Goal: Check status: Check status

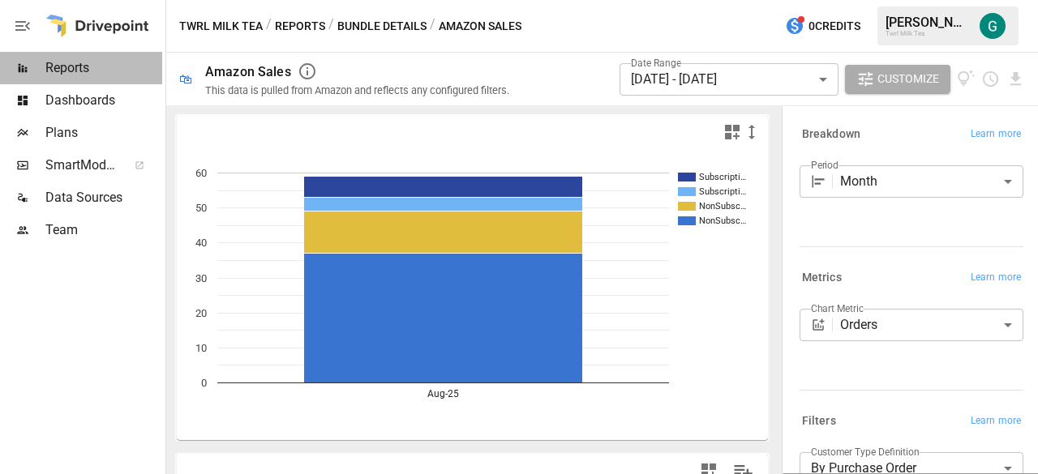
click at [64, 72] on span "Reports" at bounding box center [103, 67] width 117 height 19
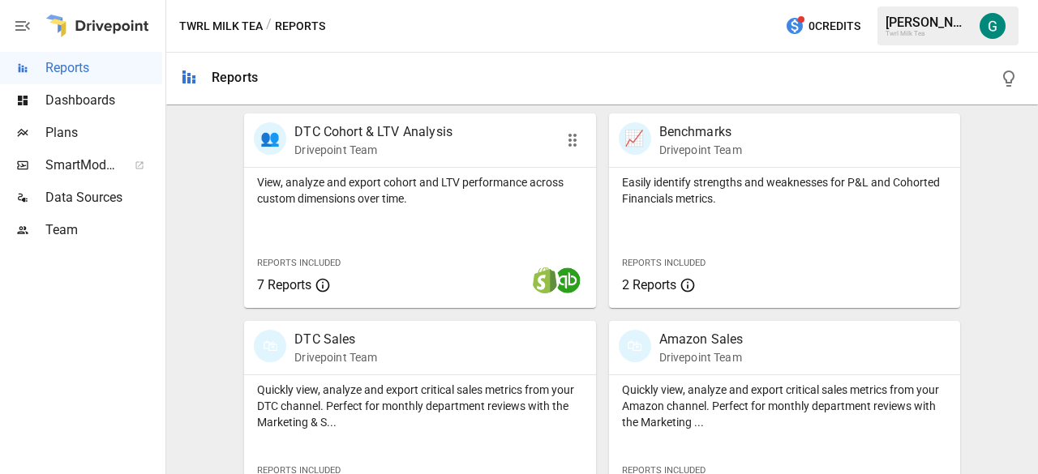
scroll to position [782, 0]
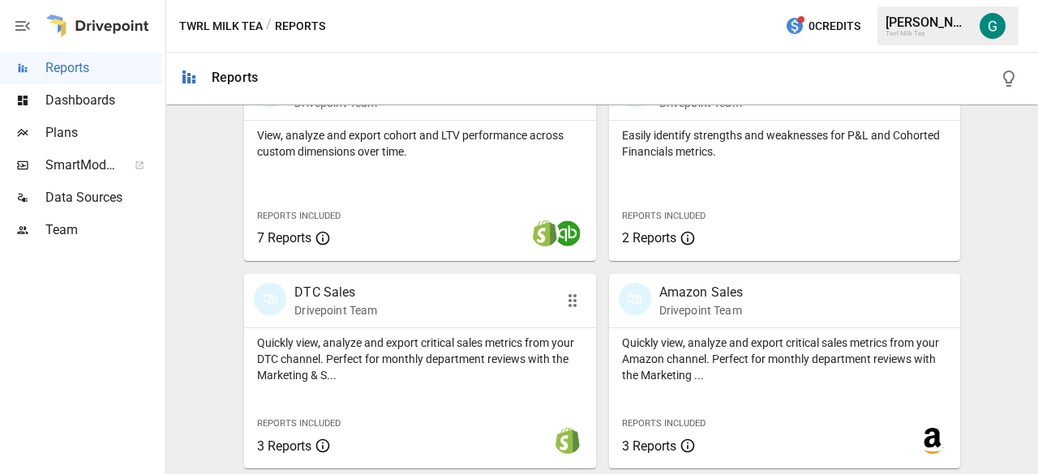
click at [334, 311] on p "Drivepoint Team" at bounding box center [335, 310] width 83 height 16
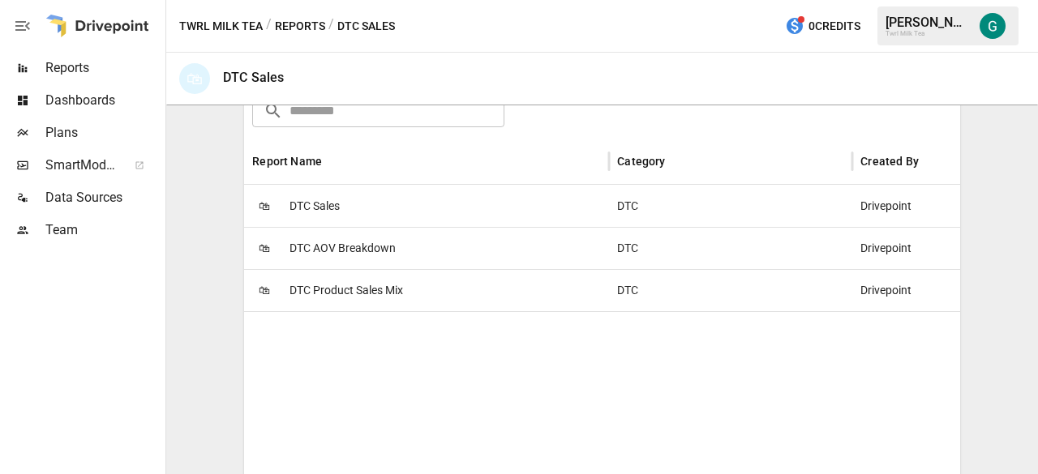
scroll to position [324, 0]
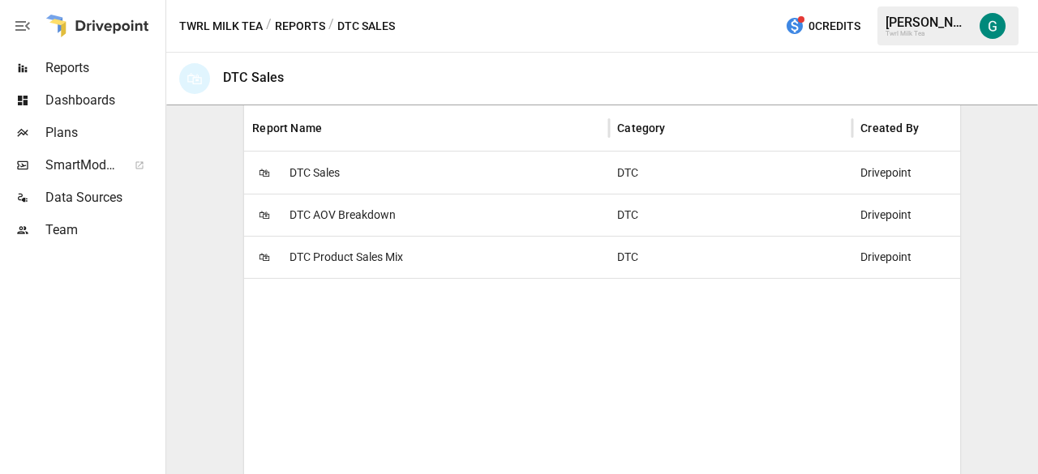
click at [302, 174] on span "DTC Sales" at bounding box center [314, 172] width 50 height 41
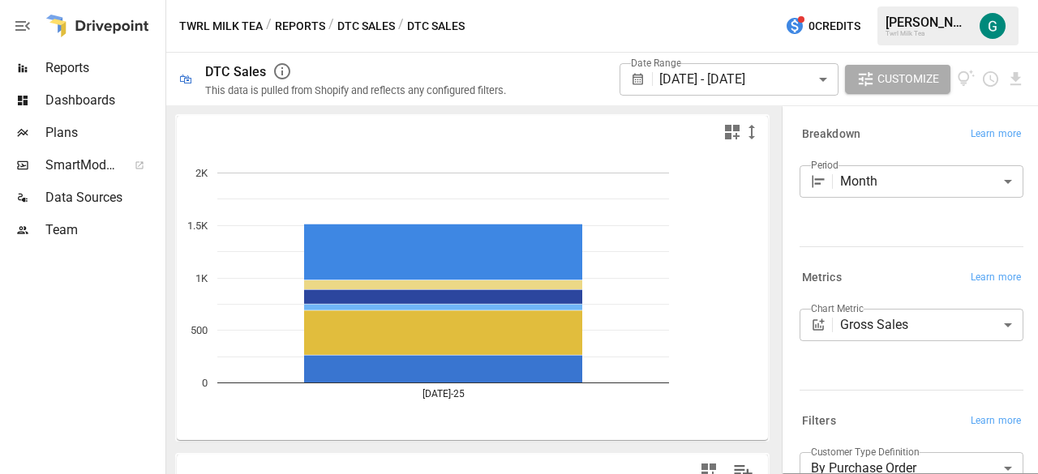
click at [825, 0] on body "**********" at bounding box center [519, 0] width 1038 height 0
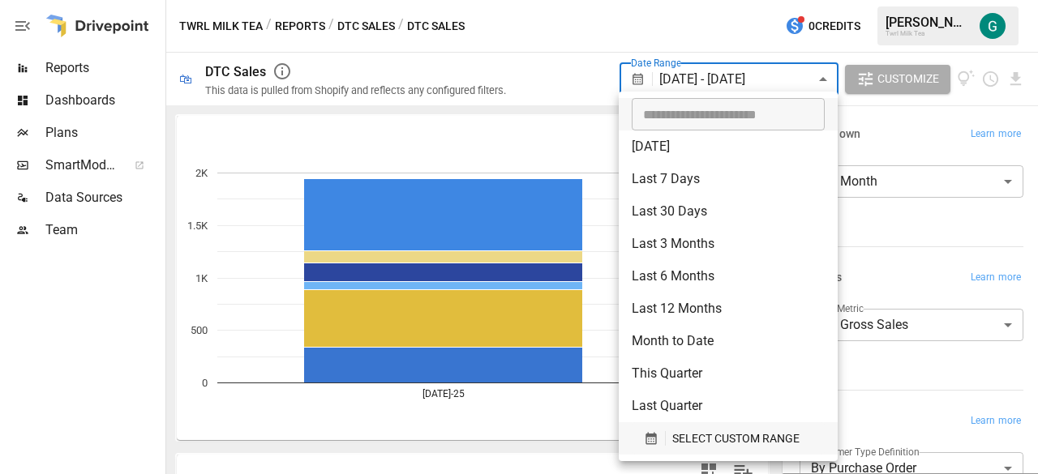
click at [721, 427] on button "SELECT CUSTOM RANGE" at bounding box center [728, 438] width 193 height 32
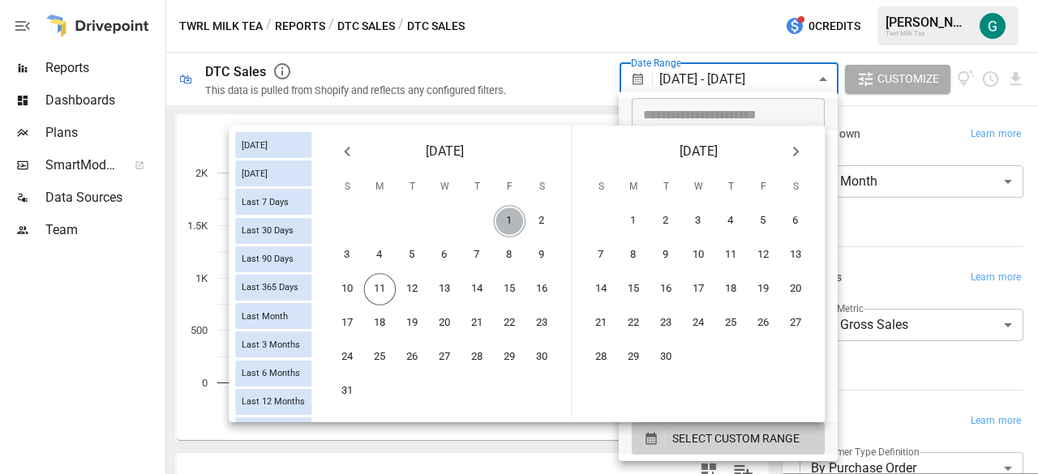
click at [508, 220] on button "1" at bounding box center [510, 221] width 32 height 32
click at [347, 294] on button "10" at bounding box center [348, 289] width 32 height 32
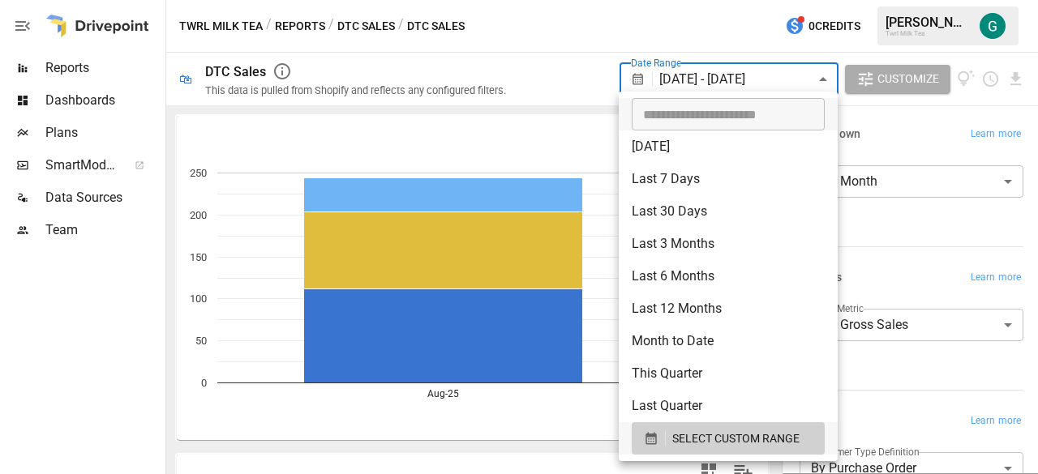
click at [519, 131] on div at bounding box center [519, 237] width 1038 height 474
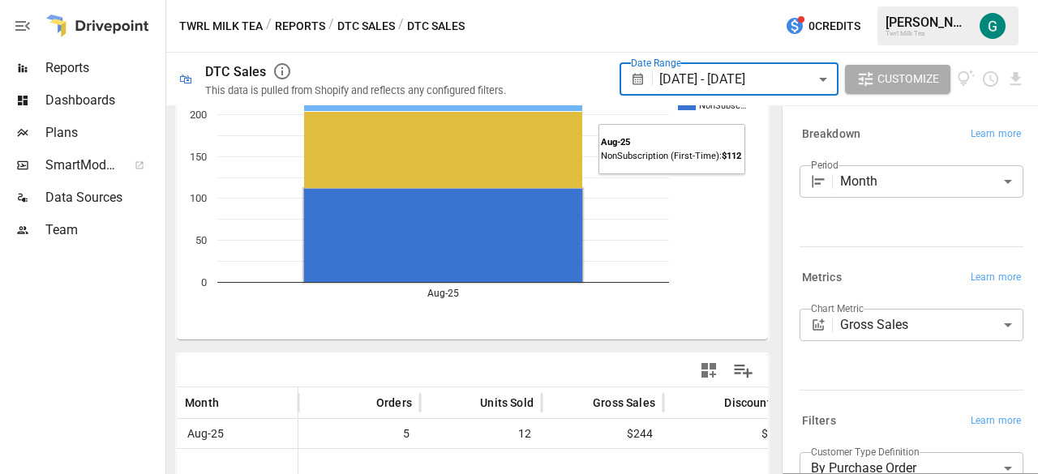
scroll to position [243, 0]
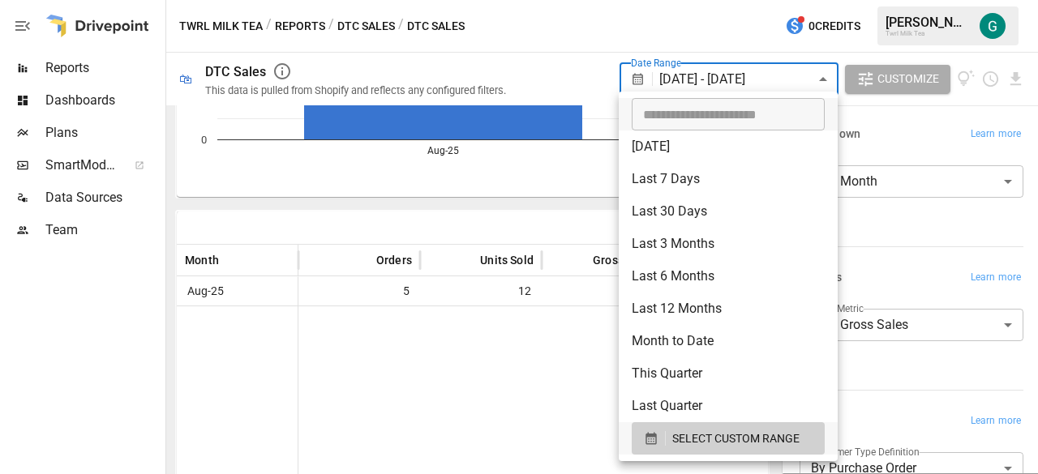
click at [825, 0] on body "**********" at bounding box center [519, 0] width 1038 height 0
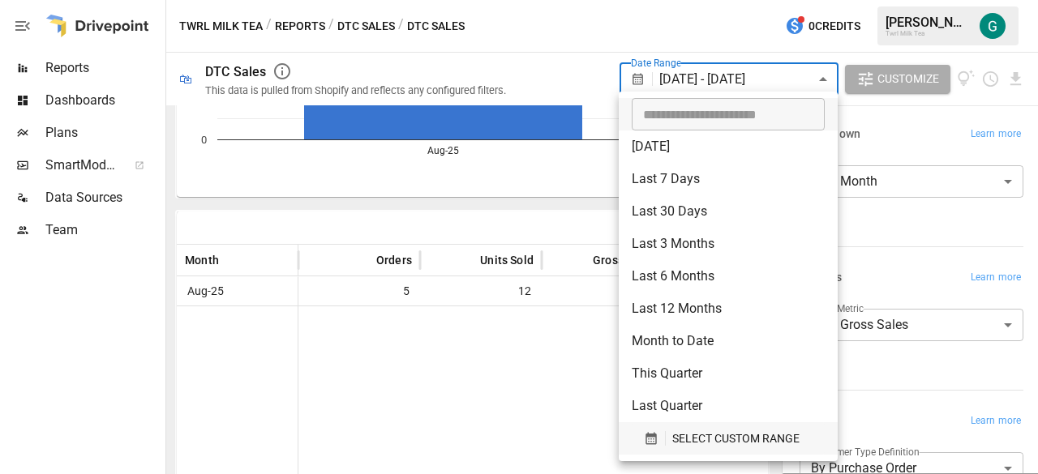
click at [714, 438] on span "SELECT CUSTOM RANGE" at bounding box center [735, 439] width 127 height 20
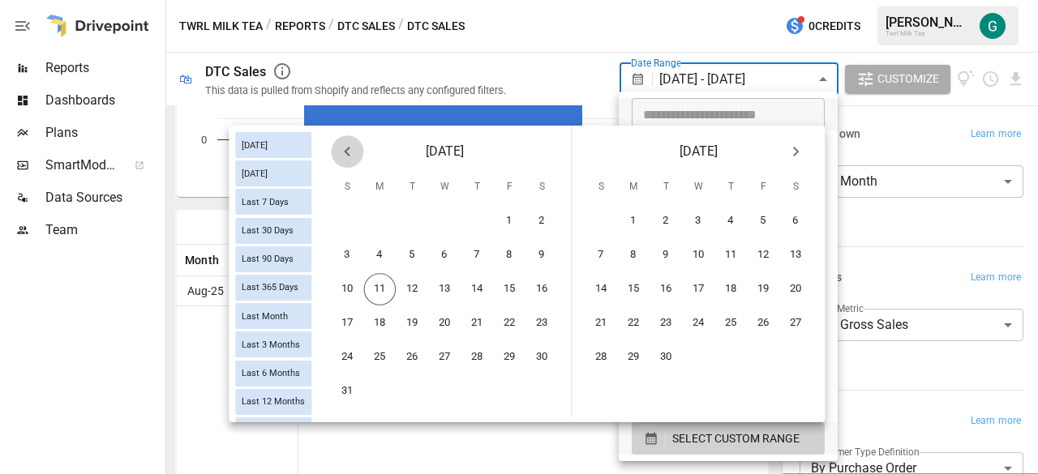
click at [348, 152] on icon "Previous month" at bounding box center [346, 151] width 19 height 19
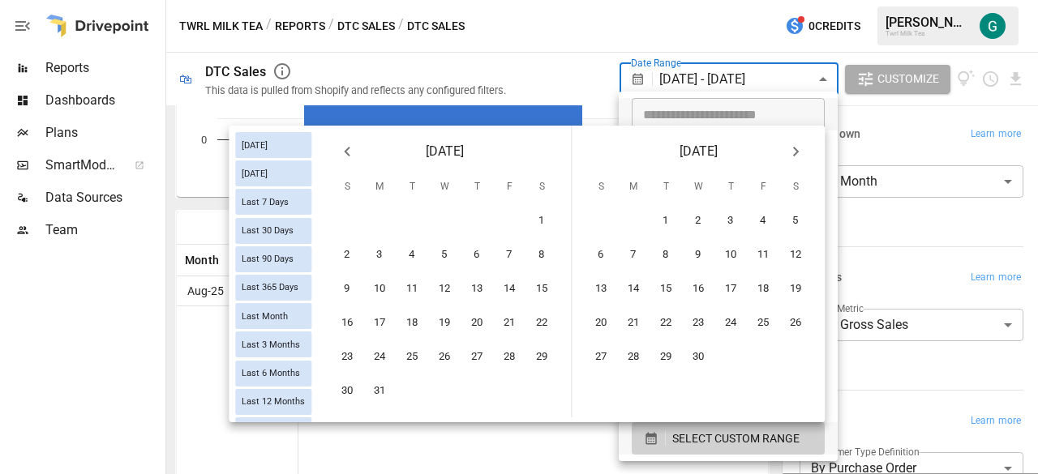
click at [348, 152] on icon "Previous month" at bounding box center [346, 151] width 19 height 19
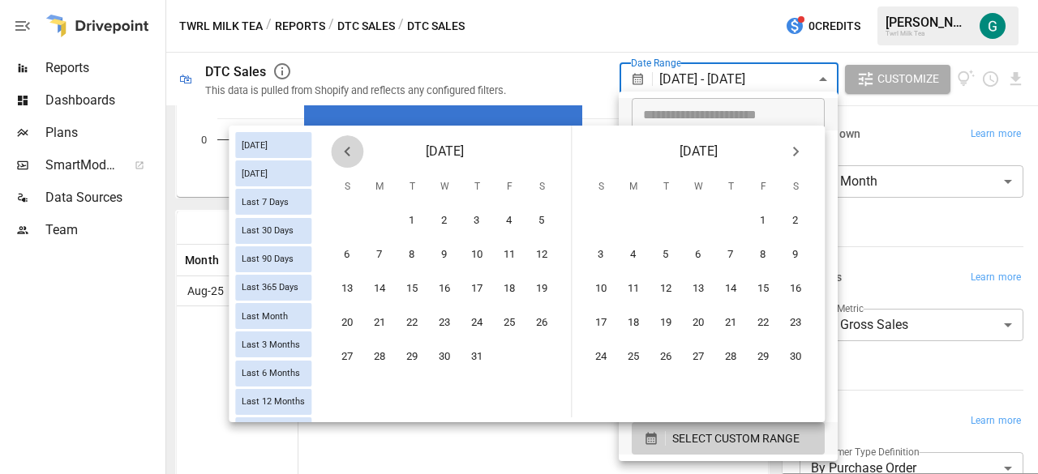
click at [348, 152] on icon "Previous month" at bounding box center [346, 151] width 19 height 19
click at [481, 223] on button "1" at bounding box center [477, 221] width 32 height 32
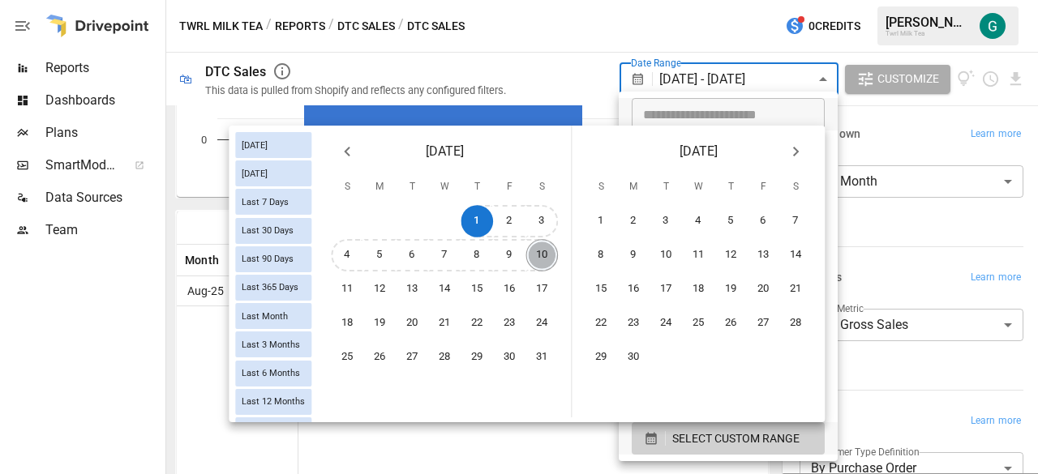
click at [543, 255] on button "10" at bounding box center [542, 255] width 32 height 32
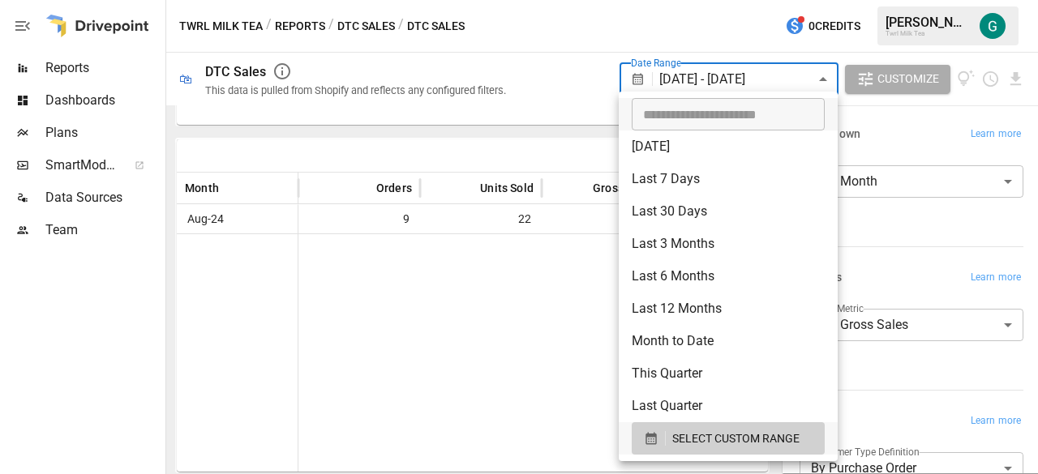
scroll to position [243, 0]
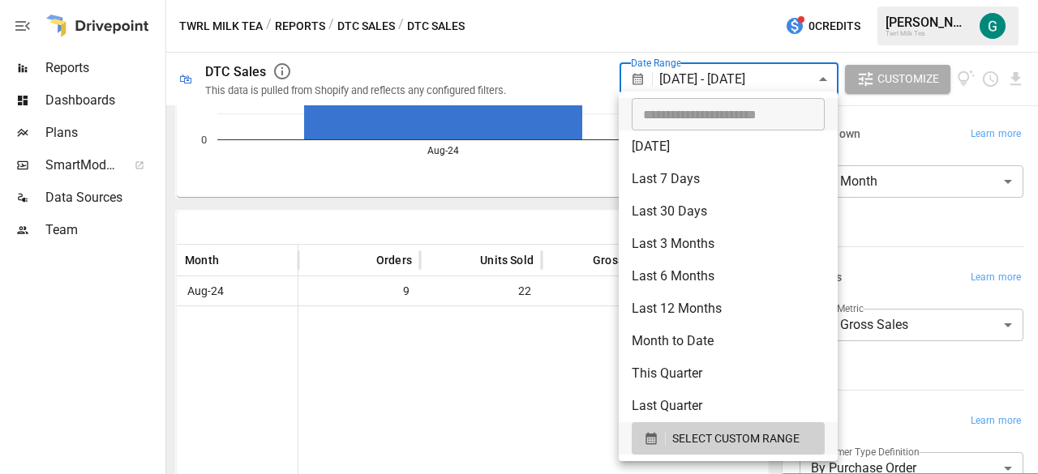
click at [535, 49] on div at bounding box center [519, 237] width 1038 height 474
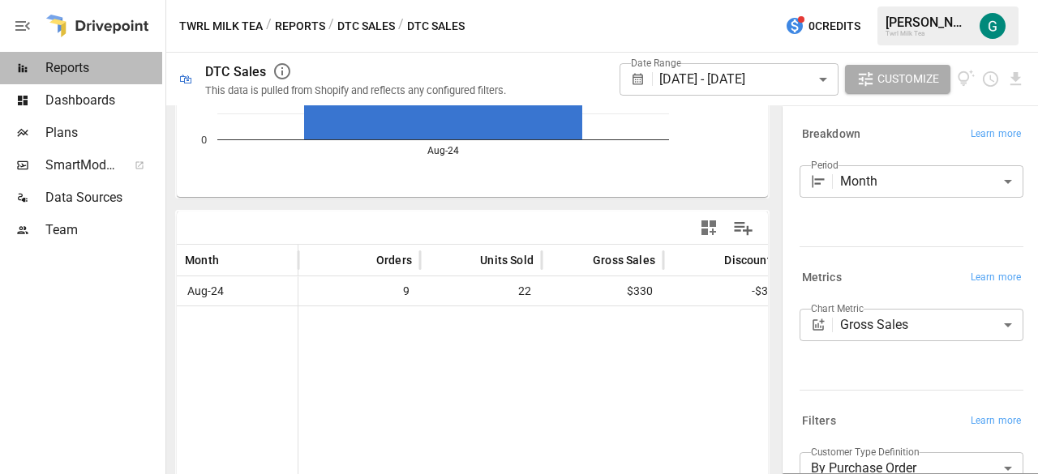
click at [88, 66] on span "Reports" at bounding box center [103, 67] width 117 height 19
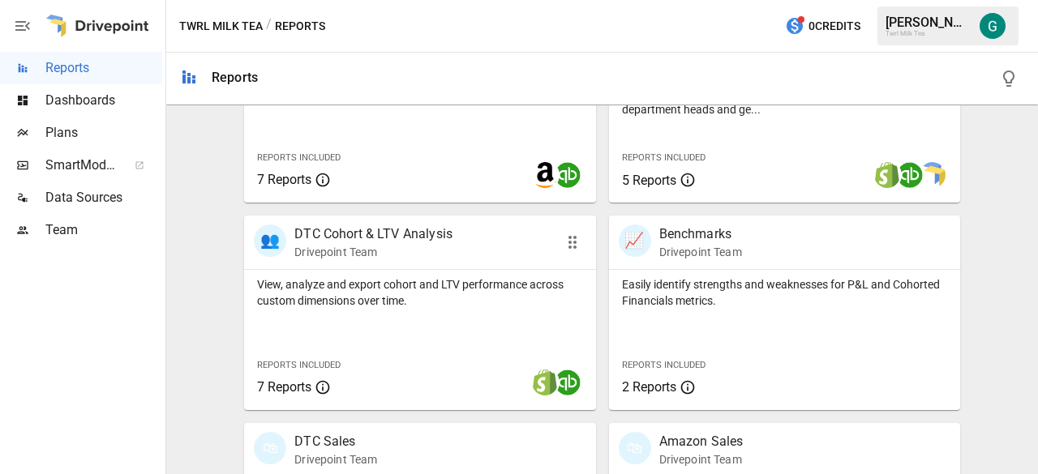
scroll to position [730, 0]
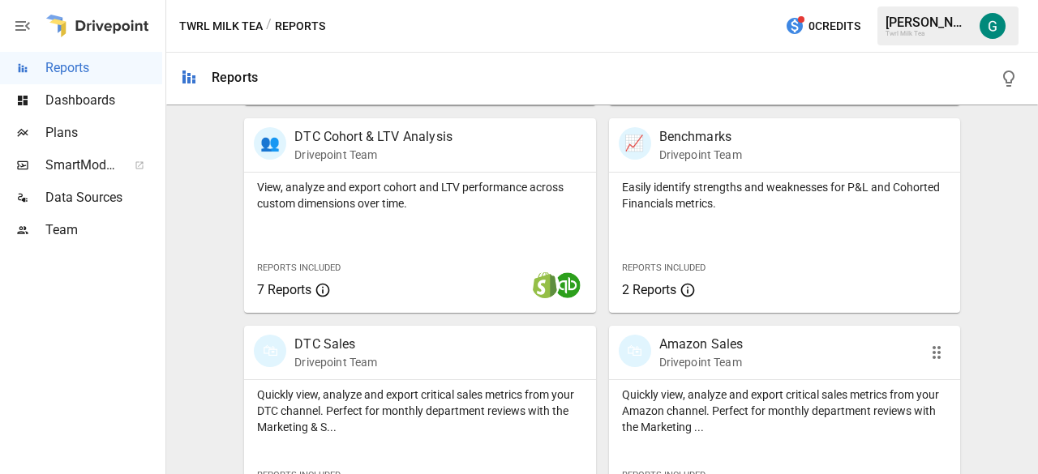
click at [697, 357] on p "Drivepoint Team" at bounding box center [701, 362] width 84 height 16
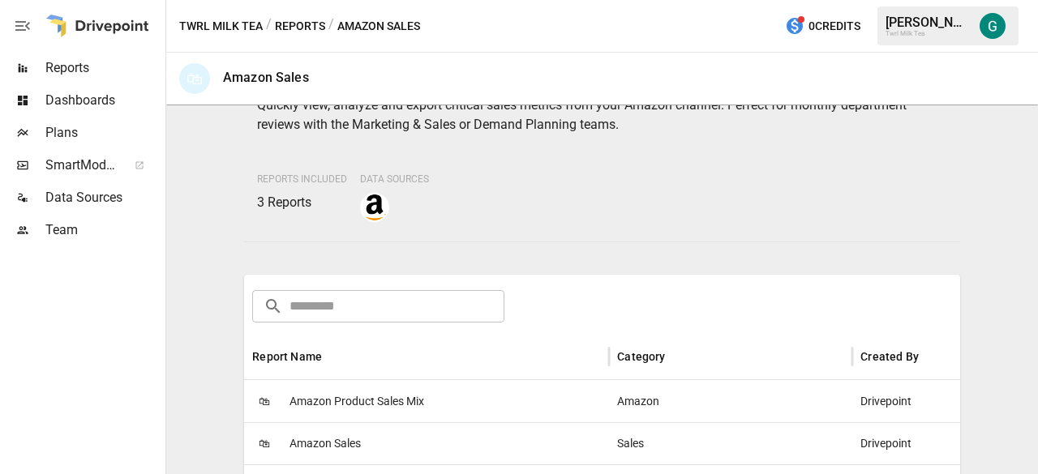
scroll to position [243, 0]
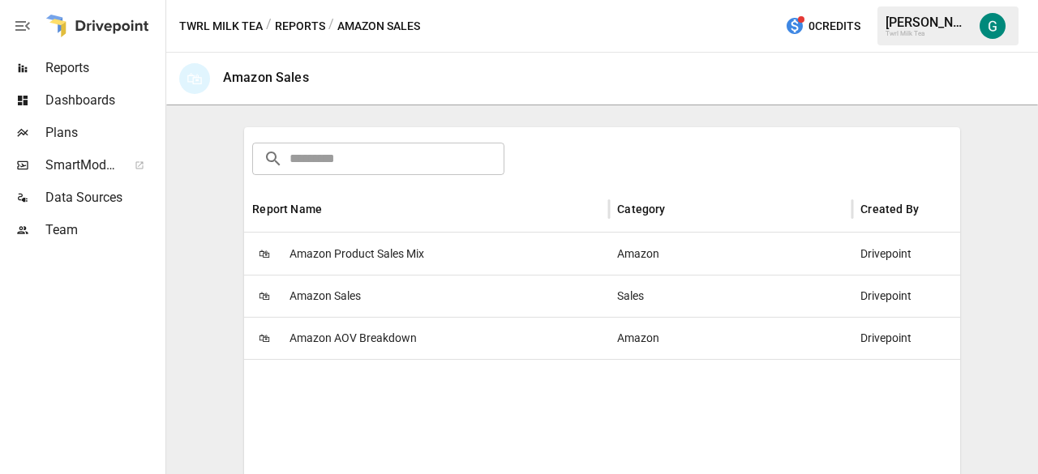
click at [357, 296] on span "Amazon Sales" at bounding box center [324, 296] width 71 height 41
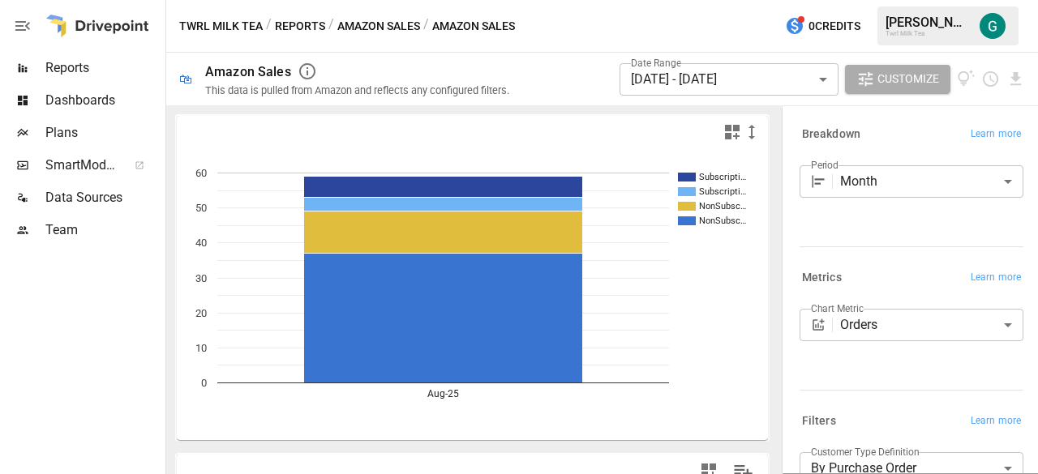
click at [831, 0] on body "**********" at bounding box center [519, 0] width 1038 height 0
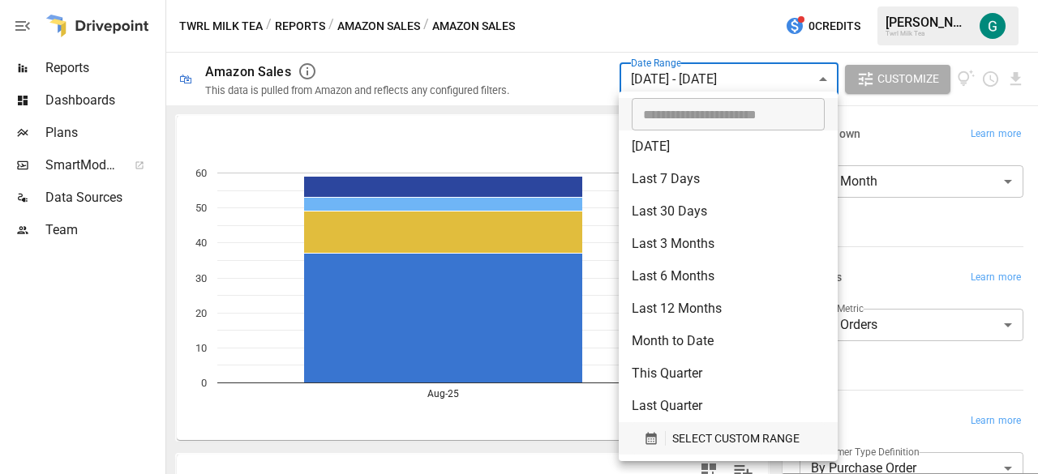
click at [672, 431] on span "SELECT CUSTOM RANGE" at bounding box center [735, 439] width 127 height 20
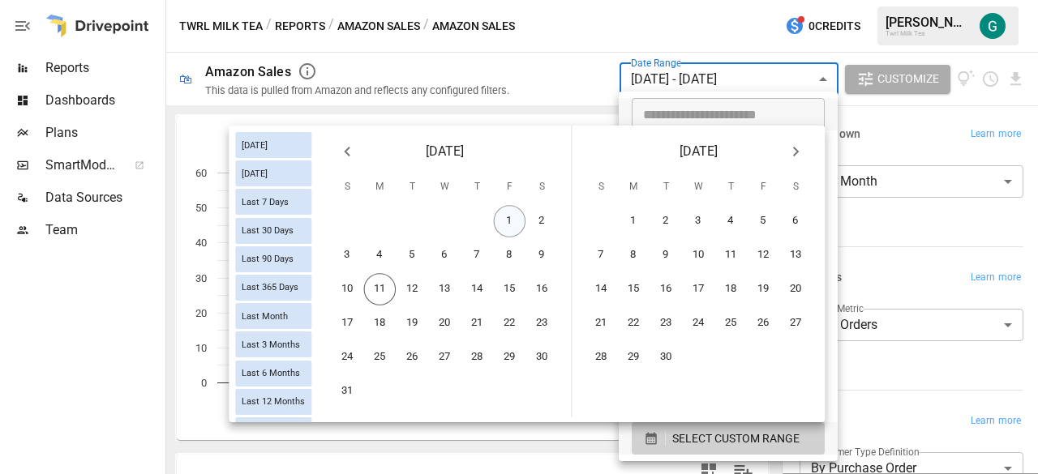
click at [515, 216] on button "1" at bounding box center [510, 221] width 32 height 32
click at [348, 283] on button "10" at bounding box center [348, 289] width 32 height 32
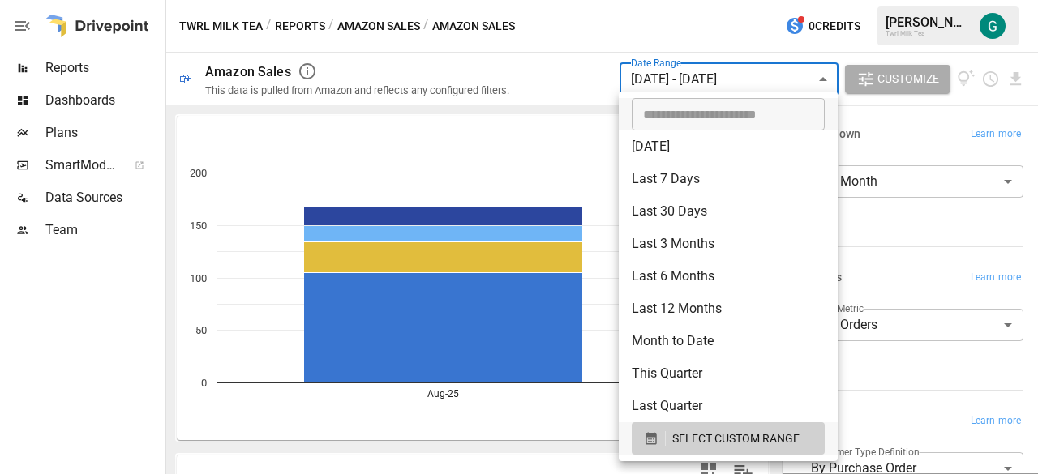
click at [476, 422] on div at bounding box center [519, 237] width 1038 height 474
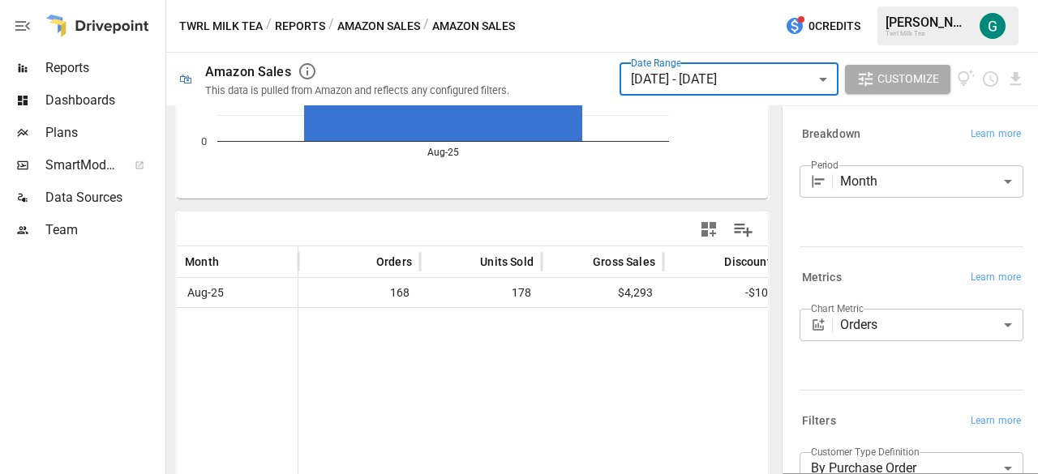
scroll to position [243, 0]
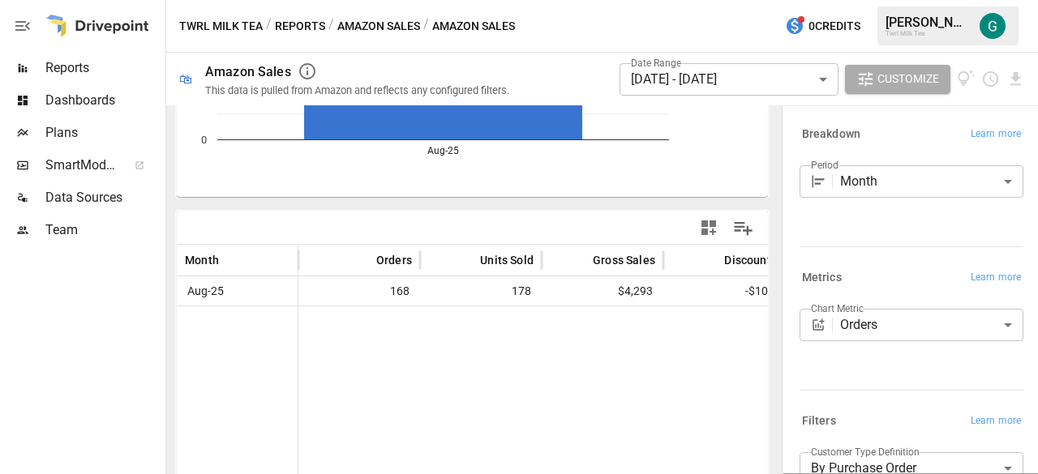
click at [825, 0] on body "**********" at bounding box center [519, 0] width 1038 height 0
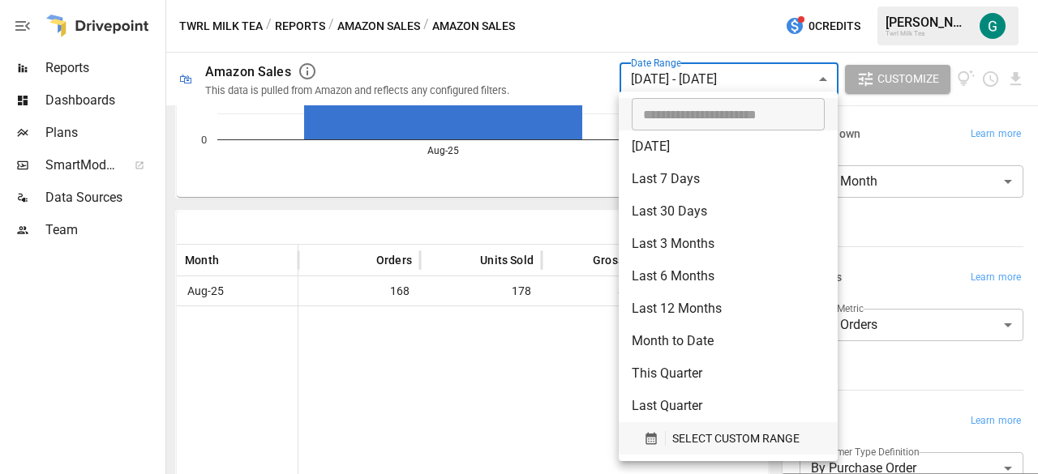
click at [747, 442] on span "SELECT CUSTOM RANGE" at bounding box center [735, 439] width 127 height 20
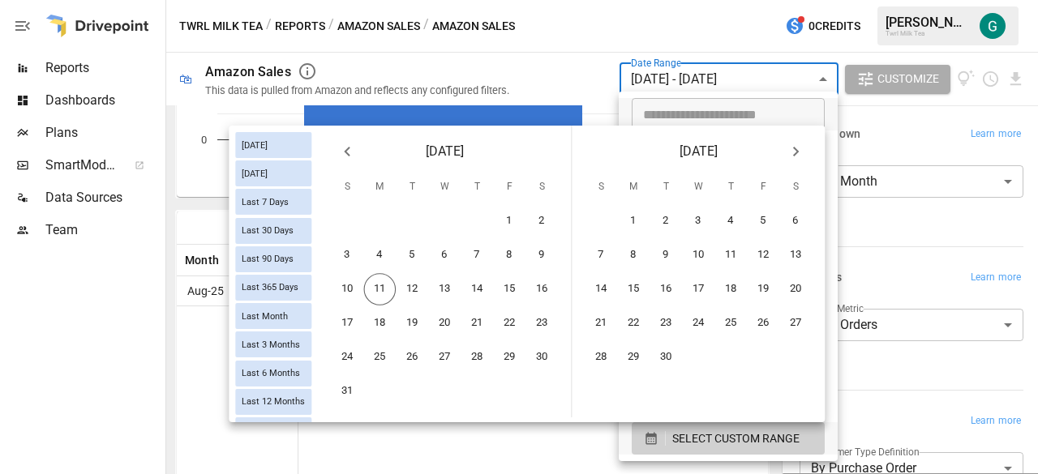
click at [345, 153] on icon "Previous month" at bounding box center [346, 151] width 19 height 19
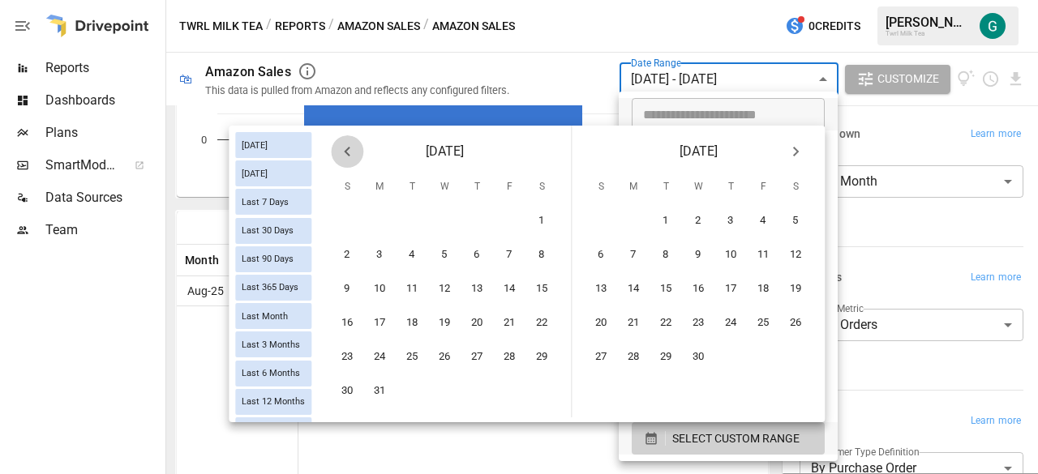
click at [345, 153] on icon "Previous month" at bounding box center [346, 151] width 19 height 19
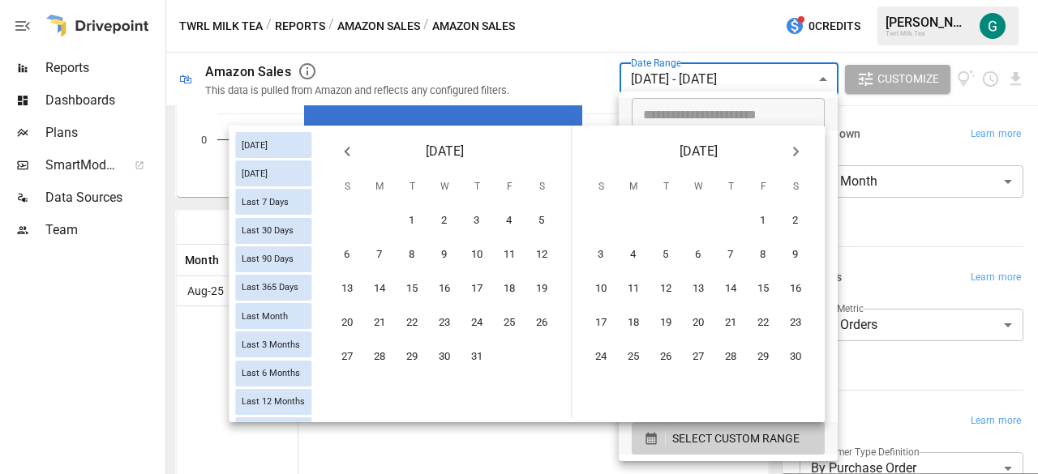
click at [345, 153] on icon "Previous month" at bounding box center [346, 151] width 19 height 19
click at [478, 216] on button "1" at bounding box center [477, 221] width 32 height 32
click at [545, 255] on button "10" at bounding box center [542, 255] width 32 height 32
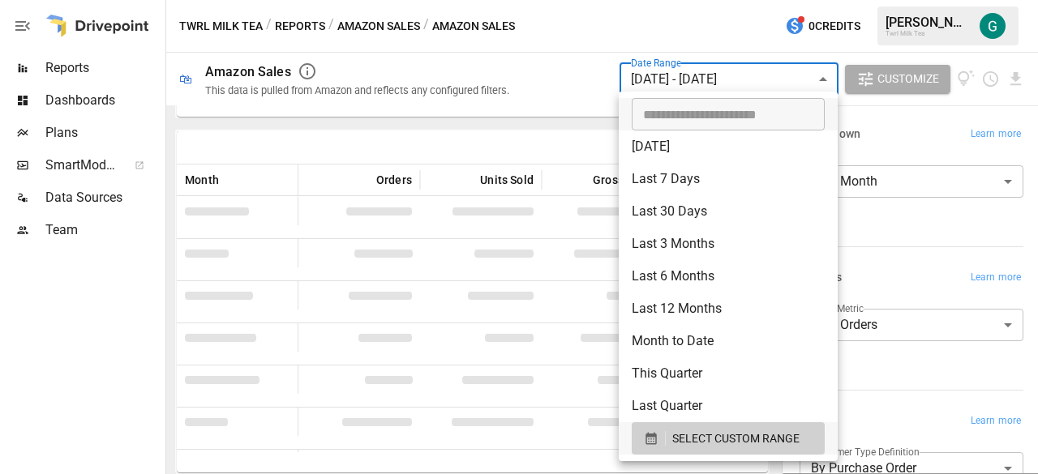
scroll to position [243, 0]
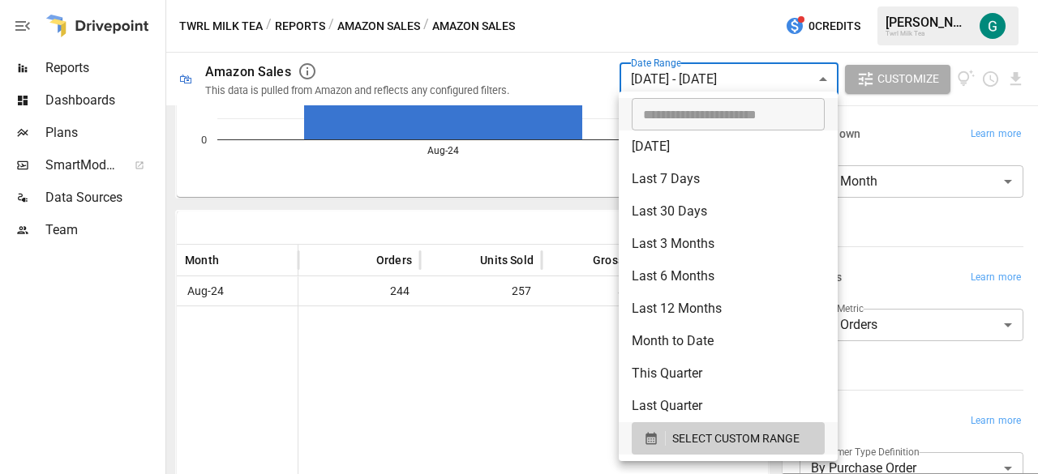
click at [522, 371] on div at bounding box center [519, 237] width 1038 height 474
